Goal: Check status: Check status

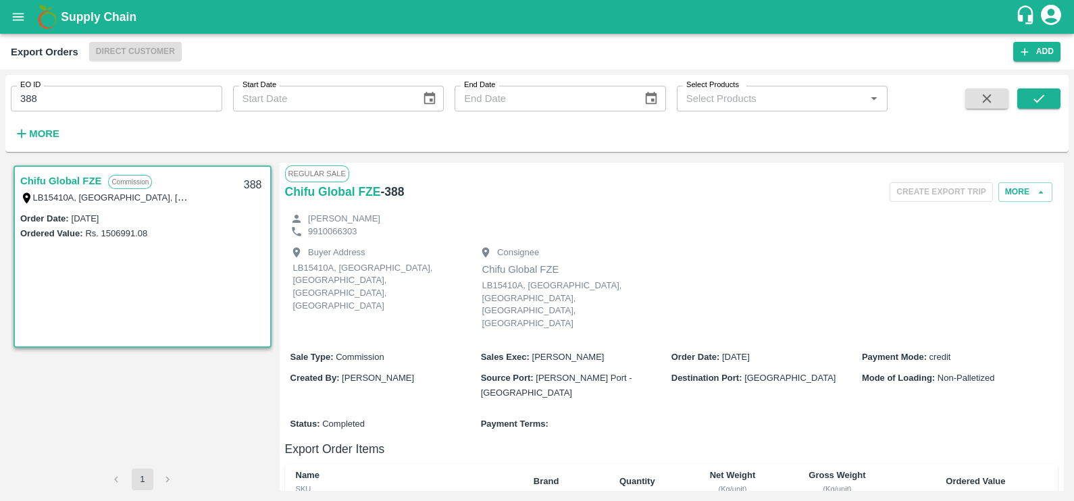
scroll to position [450, 0]
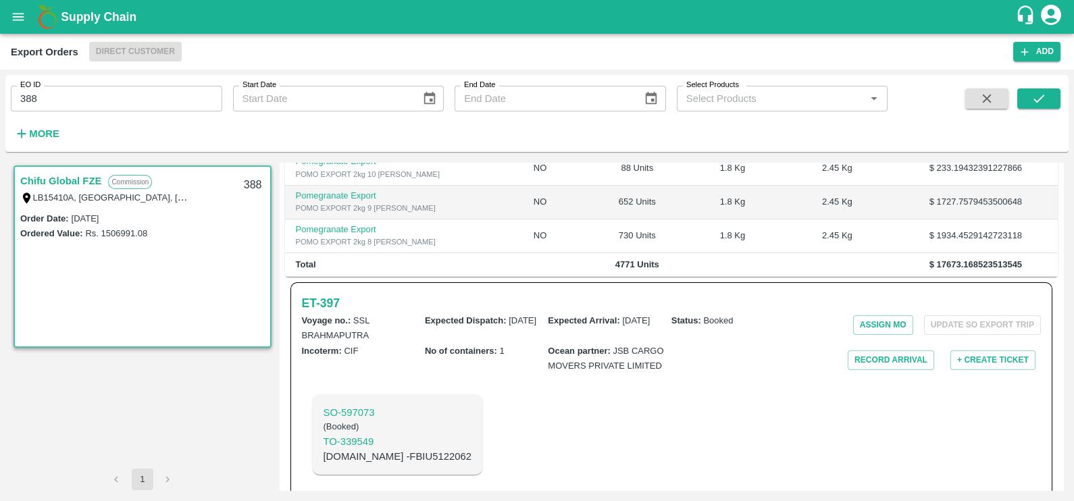
click at [152, 86] on input "388" at bounding box center [116, 99] width 211 height 26
paste input "text"
click at [1036, 97] on icon "submit" at bounding box center [1038, 98] width 15 height 15
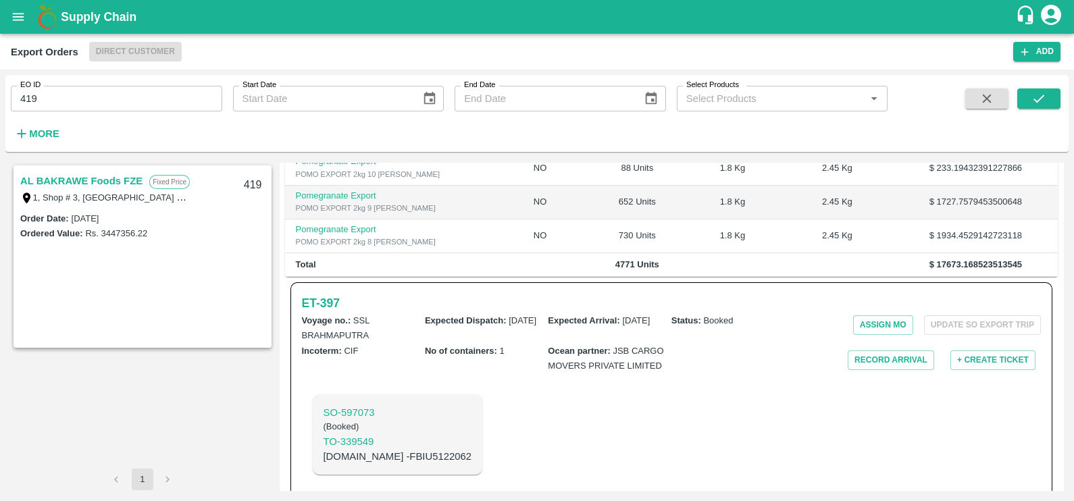
click at [80, 178] on link "AL BAKRAWE Foods FZE" at bounding box center [81, 181] width 122 height 18
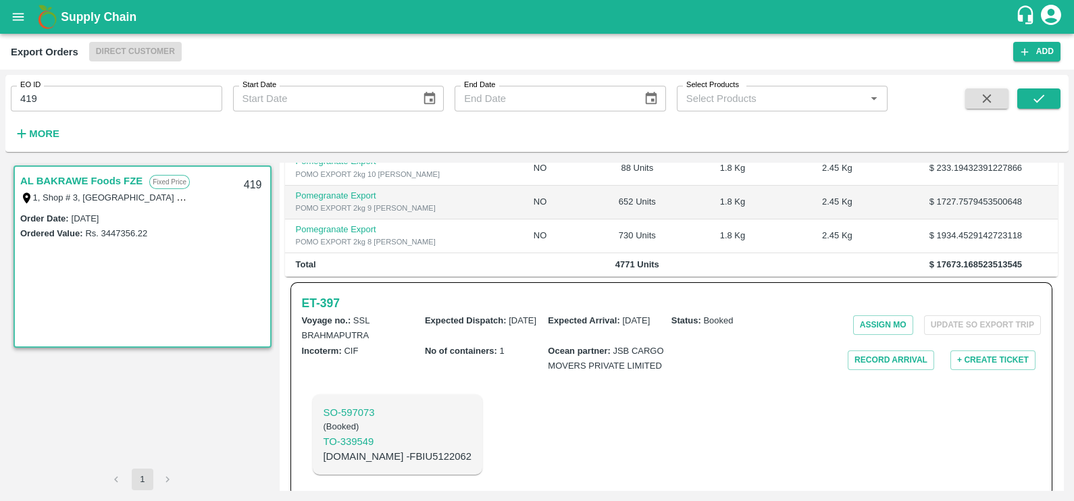
scroll to position [261, 0]
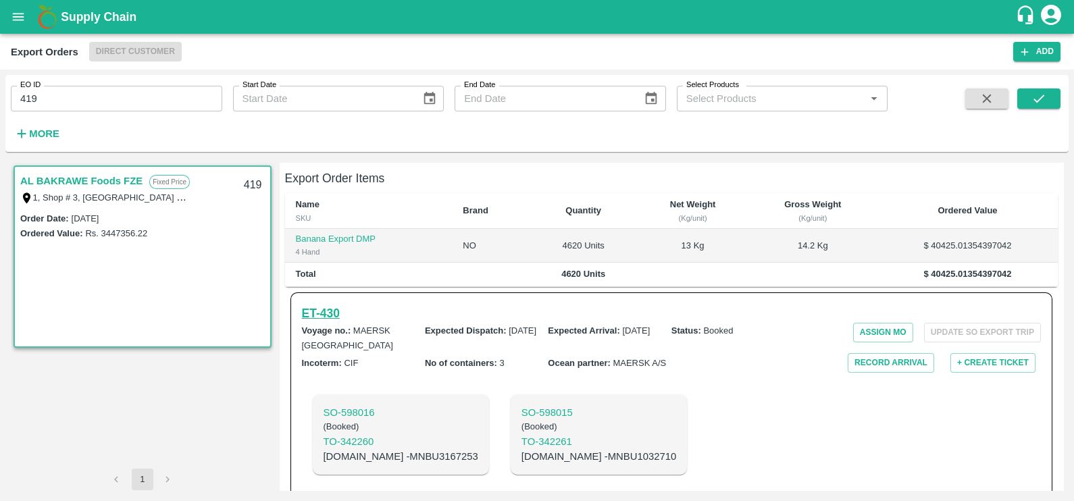
click at [331, 304] on h6 "ET- 430" at bounding box center [321, 313] width 38 height 19
click at [88, 95] on input "419" at bounding box center [116, 99] width 211 height 26
paste input "text"
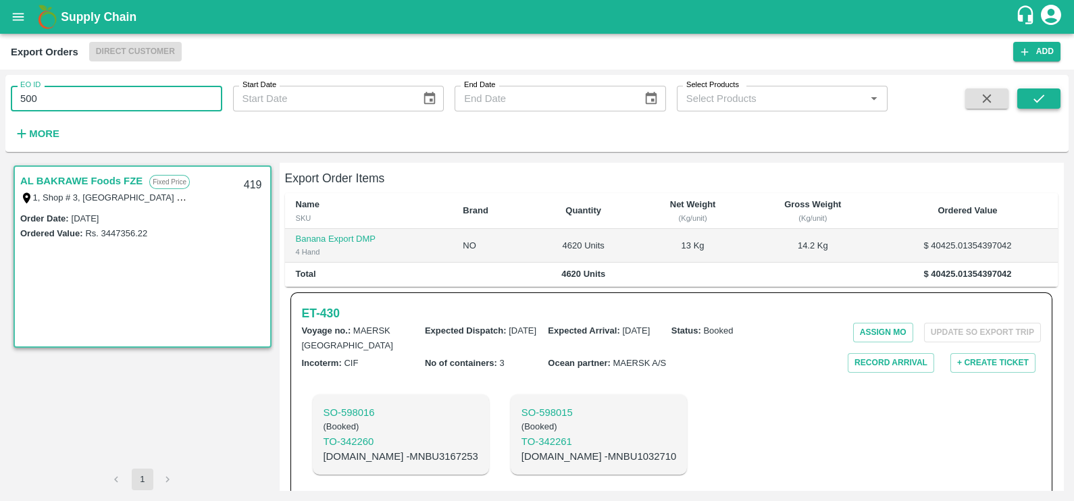
type input "500"
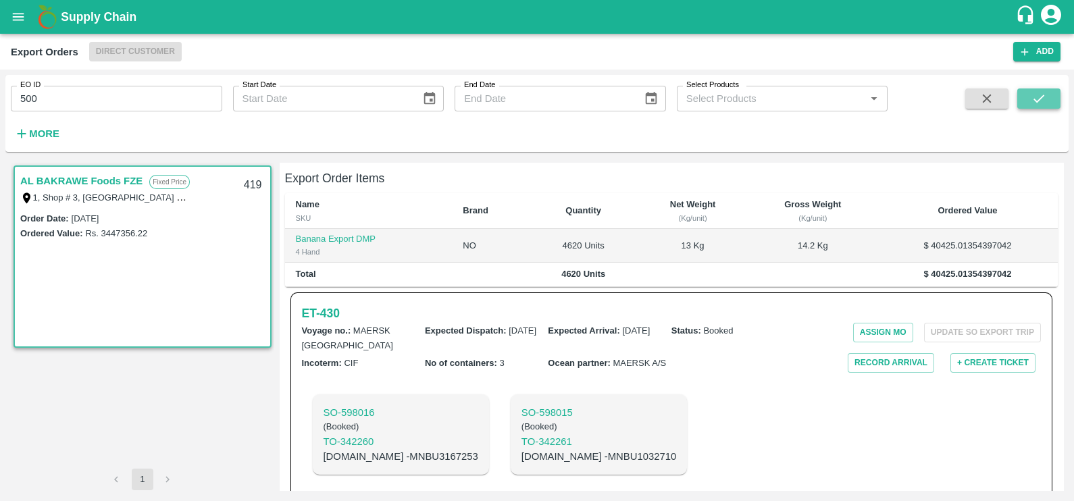
click at [1032, 94] on icon "submit" at bounding box center [1038, 98] width 15 height 15
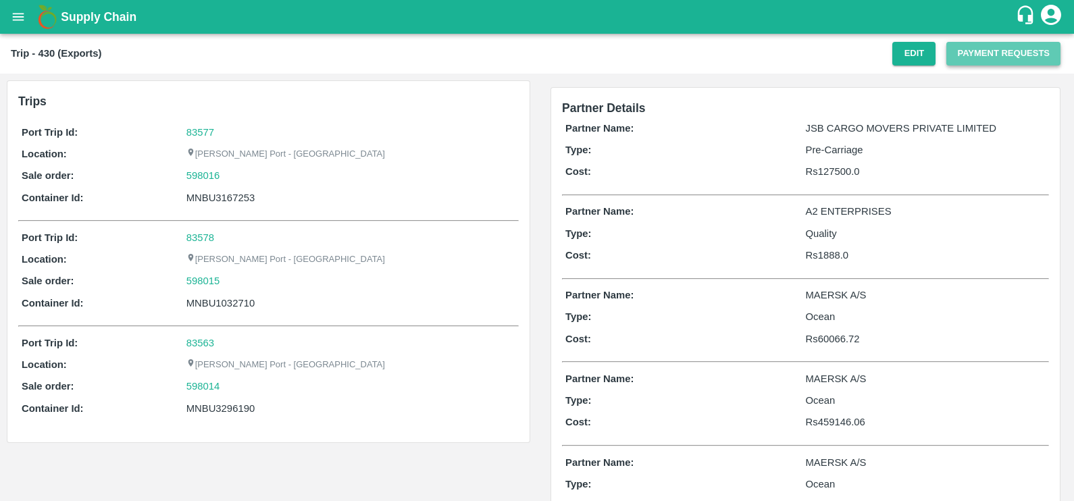
click at [1007, 61] on button "Payment Requests" at bounding box center [1003, 54] width 114 height 24
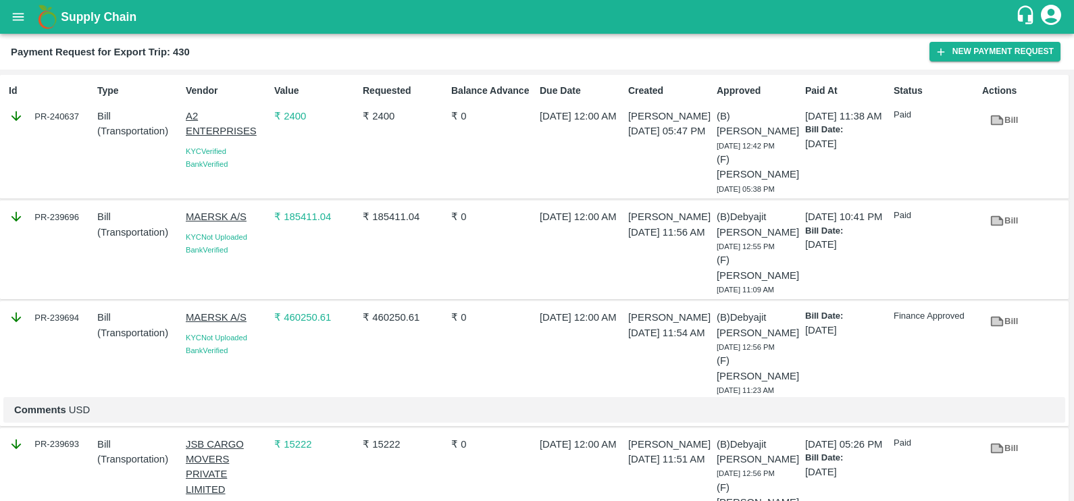
scroll to position [68, 0]
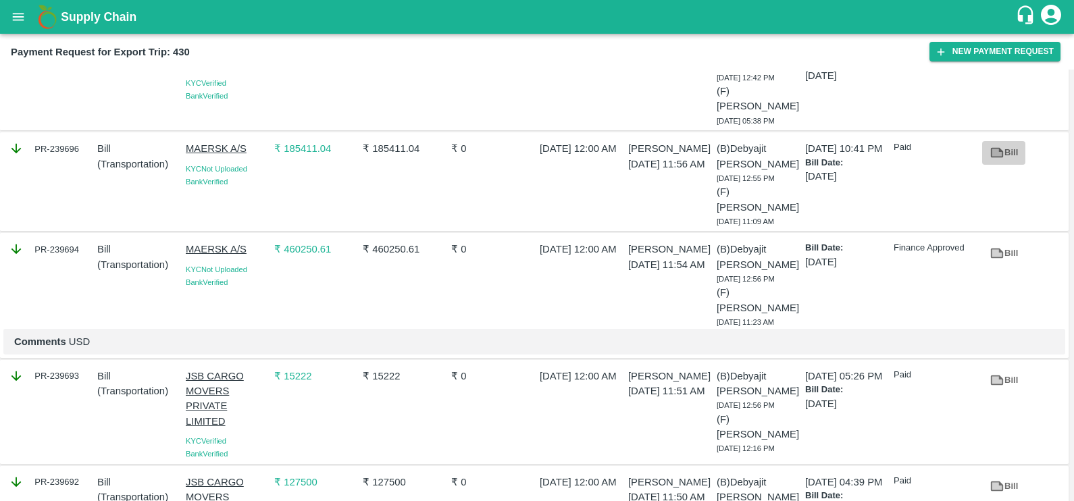
click at [1005, 152] on link "Bill" at bounding box center [1003, 153] width 43 height 24
click at [994, 248] on icon at bounding box center [996, 253] width 13 height 10
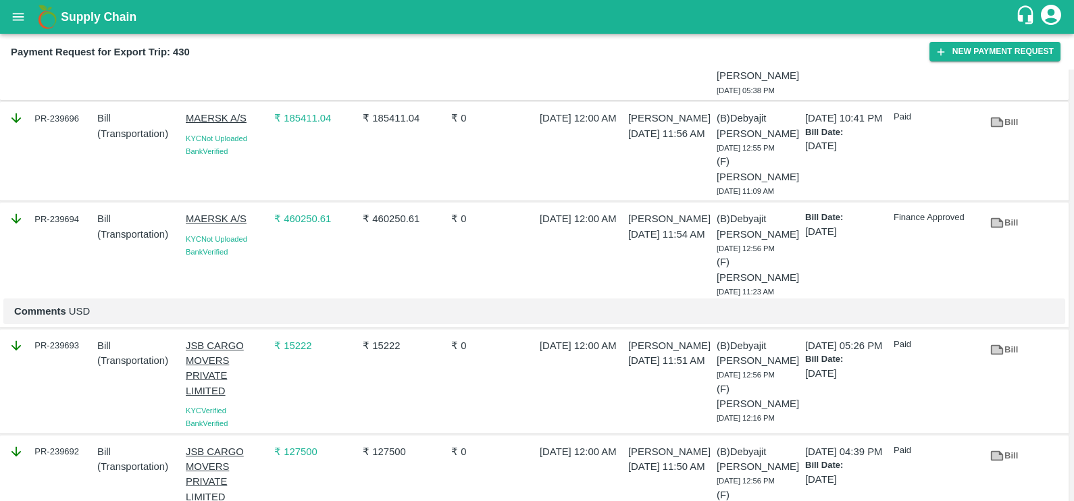
scroll to position [0, 0]
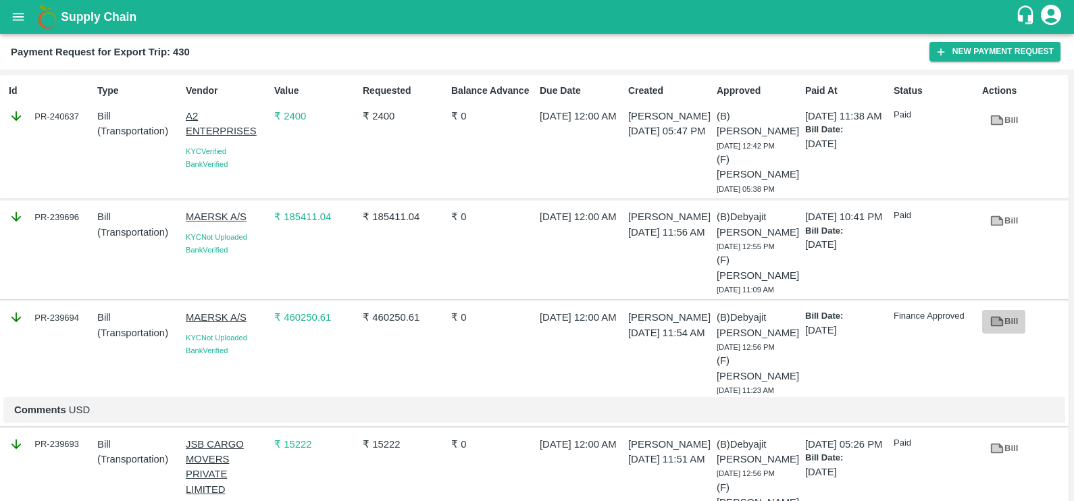
click at [1001, 310] on link "Bill" at bounding box center [1003, 322] width 43 height 24
click at [1005, 310] on link "Bill" at bounding box center [1003, 322] width 43 height 24
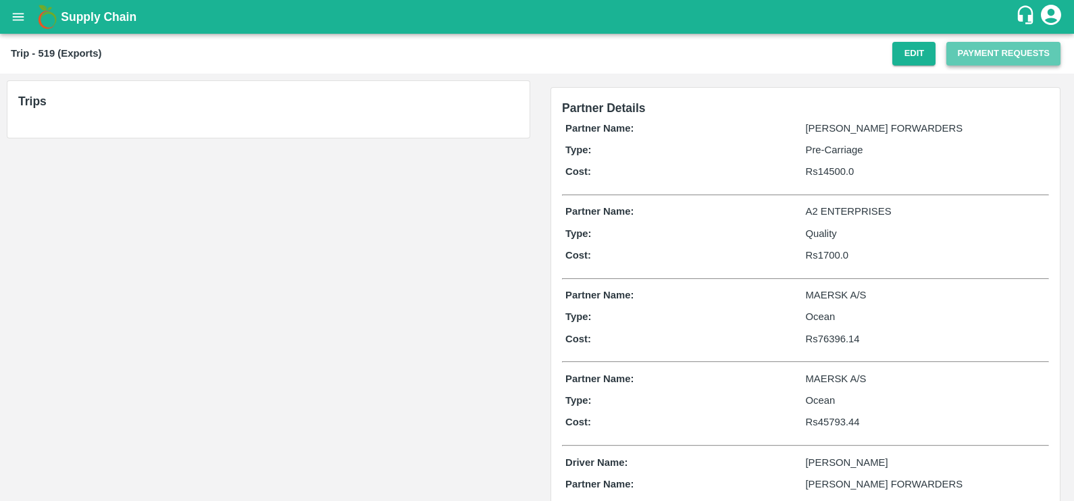
click at [955, 57] on button "Payment Requests" at bounding box center [1003, 54] width 114 height 24
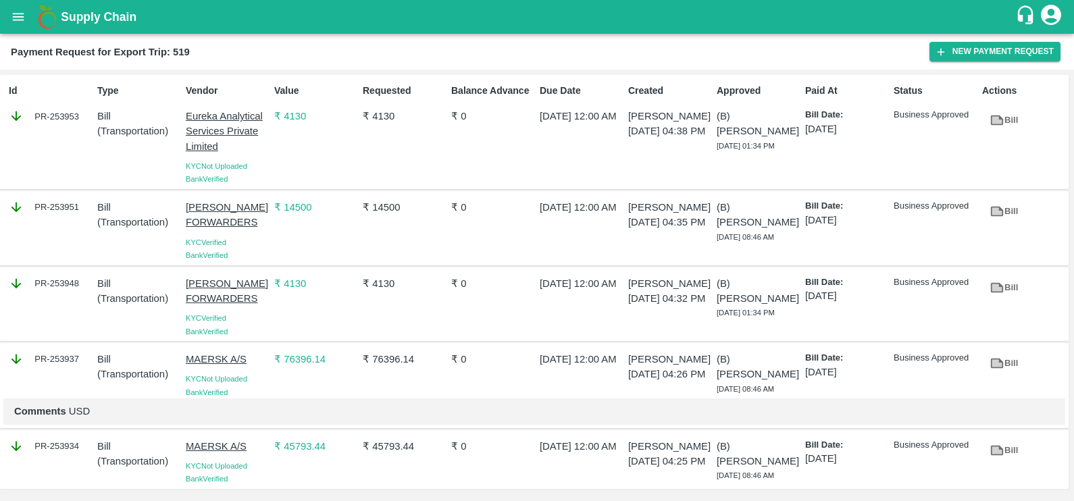
scroll to position [28, 0]
click at [991, 360] on icon at bounding box center [996, 363] width 10 height 7
click at [51, 346] on div "PR-253937" at bounding box center [47, 372] width 88 height 52
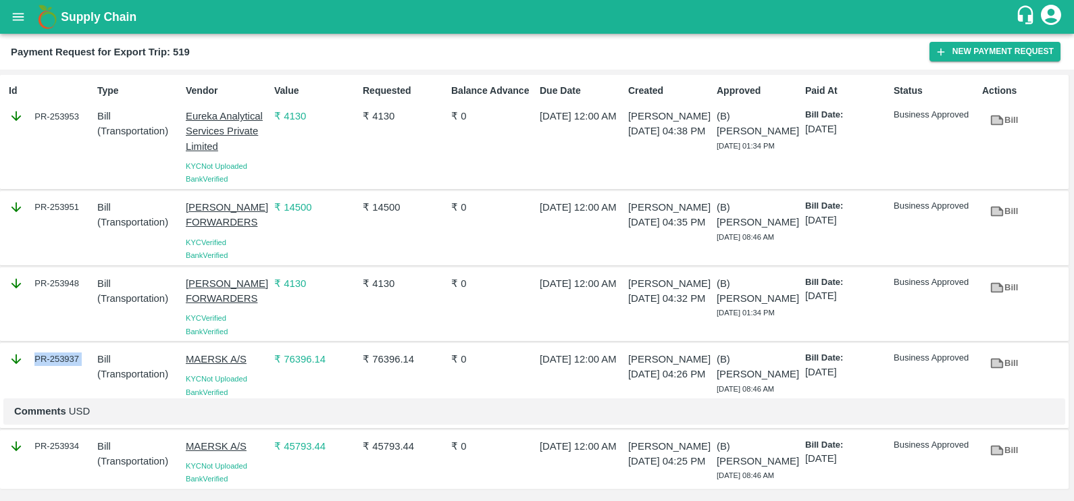
copy div "PR-253937"
